Goal: Register for event/course

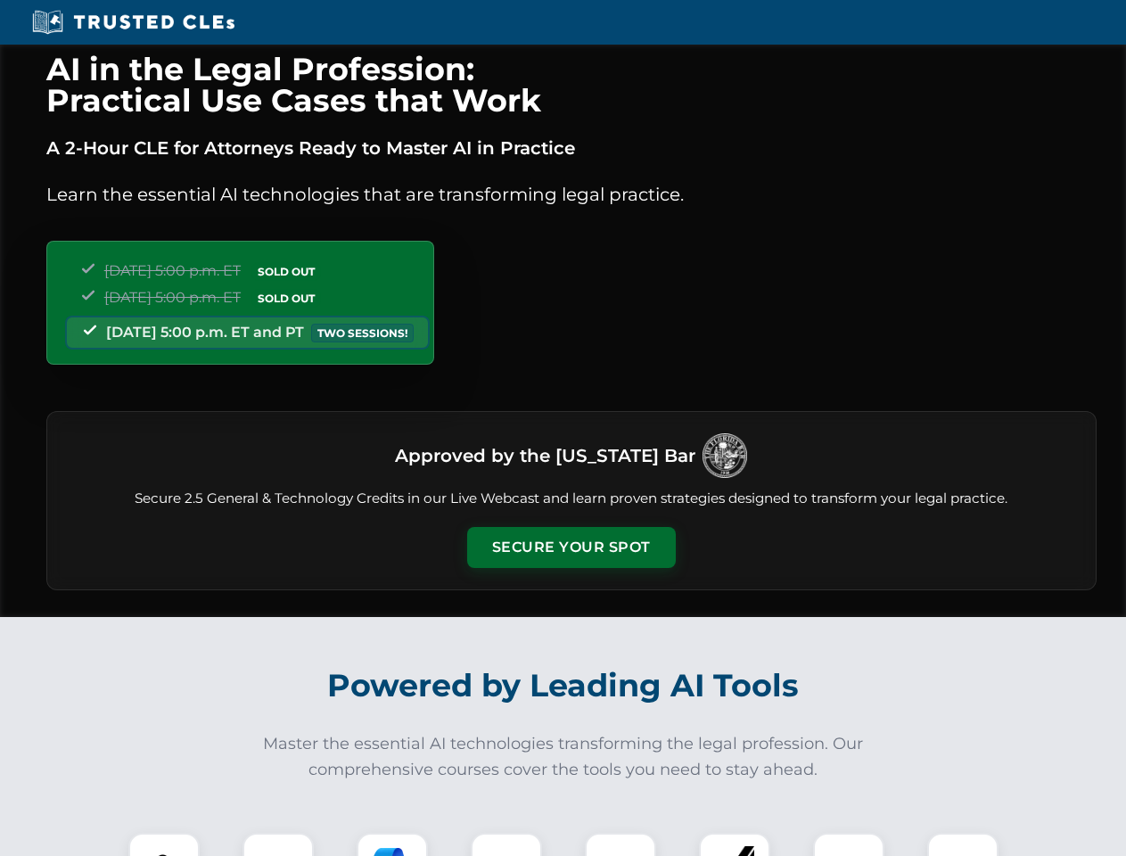
click at [571, 547] on button "Secure Your Spot" at bounding box center [571, 547] width 209 height 41
click at [164, 844] on img at bounding box center [164, 869] width 52 height 52
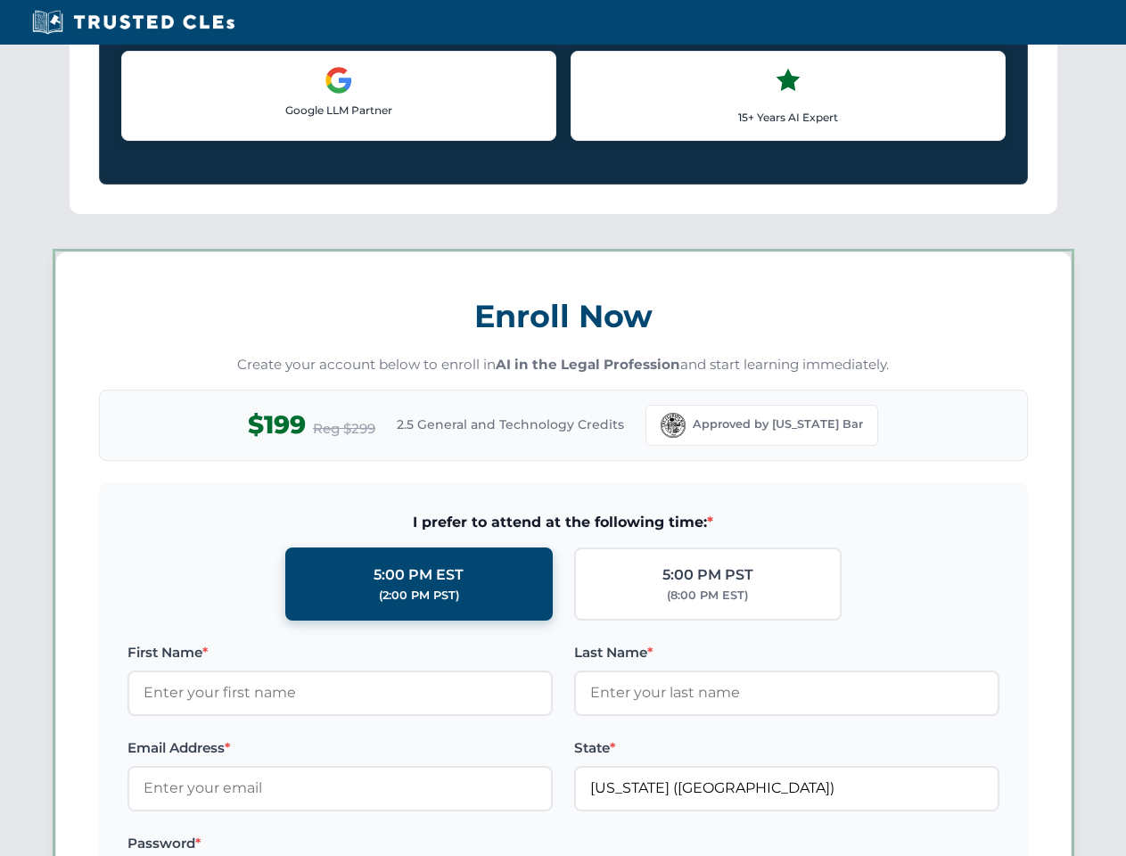
click at [392, 844] on label "Password *" at bounding box center [339, 843] width 425 height 21
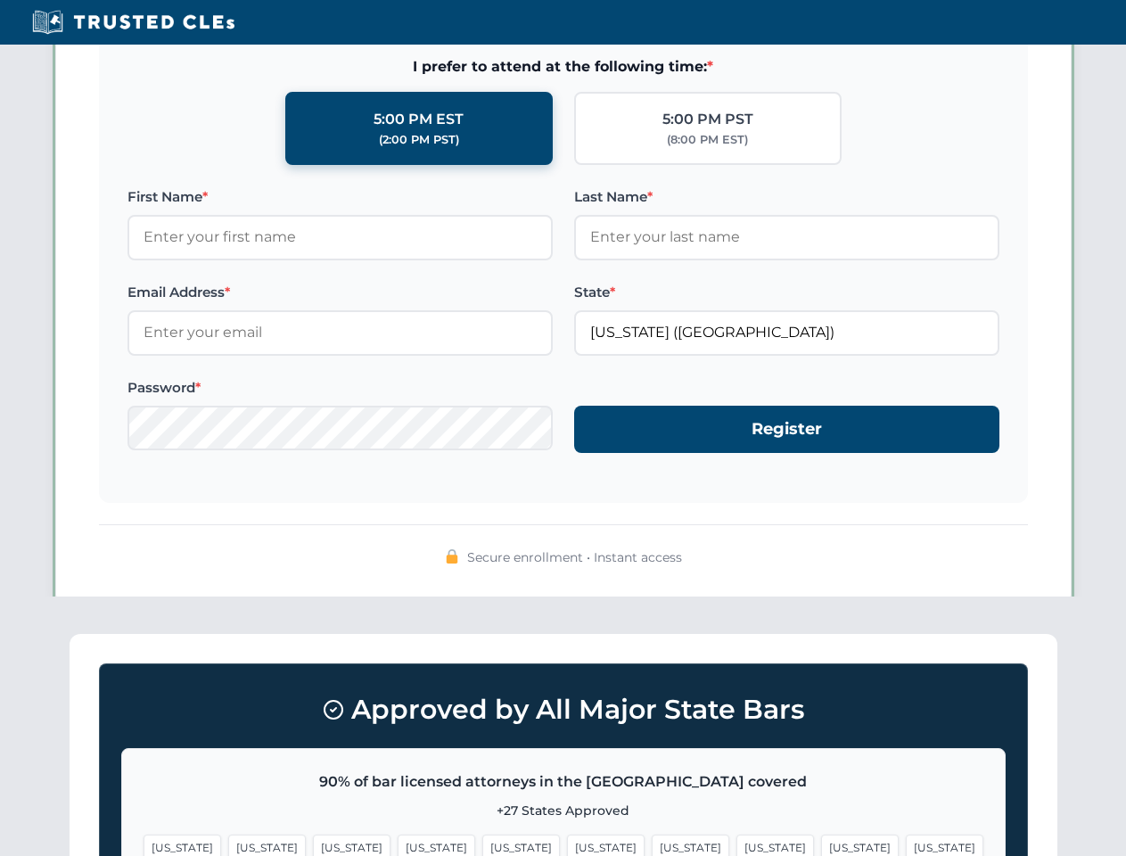
click at [821, 844] on span "[US_STATE]" at bounding box center [860, 847] width 78 height 26
